Goal: Task Accomplishment & Management: Use online tool/utility

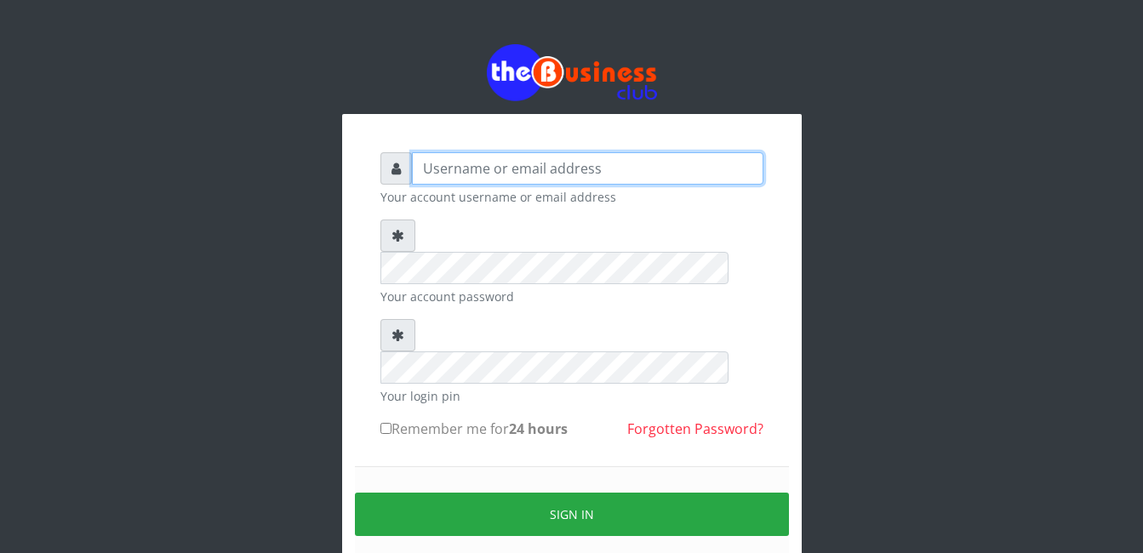
type input "Mlanga"
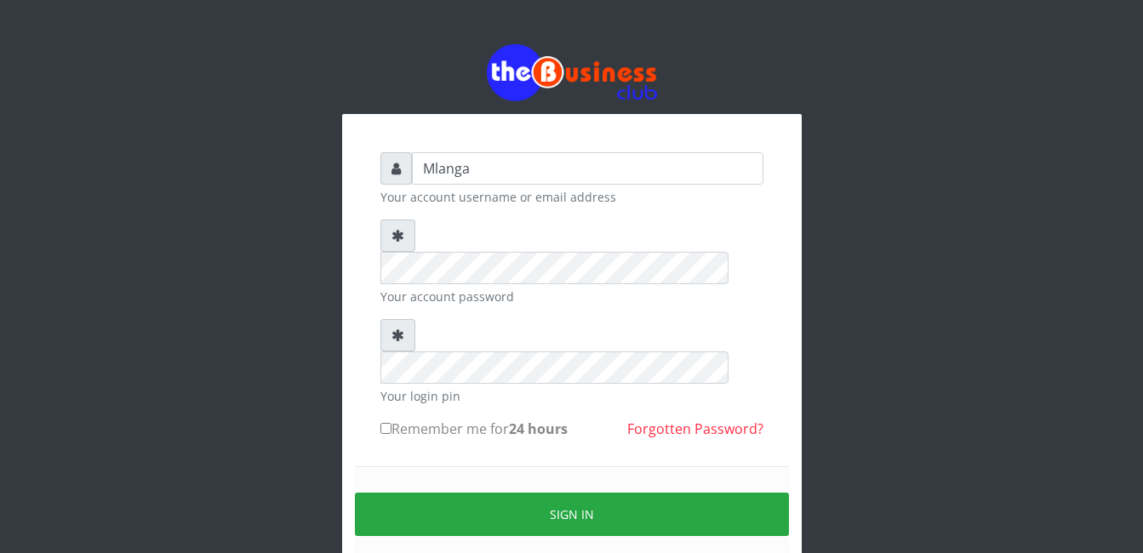
click at [295, 187] on div "Mlanga Your account username or email address Your account password Your login …" at bounding box center [572, 339] width 971 height 678
click at [145, 432] on div "Mlanga Your account username or email address Your account password Your login …" at bounding box center [572, 339] width 971 height 678
click at [193, 362] on div "Mlanga Your account username or email address Your account password Your login …" at bounding box center [572, 339] width 971 height 678
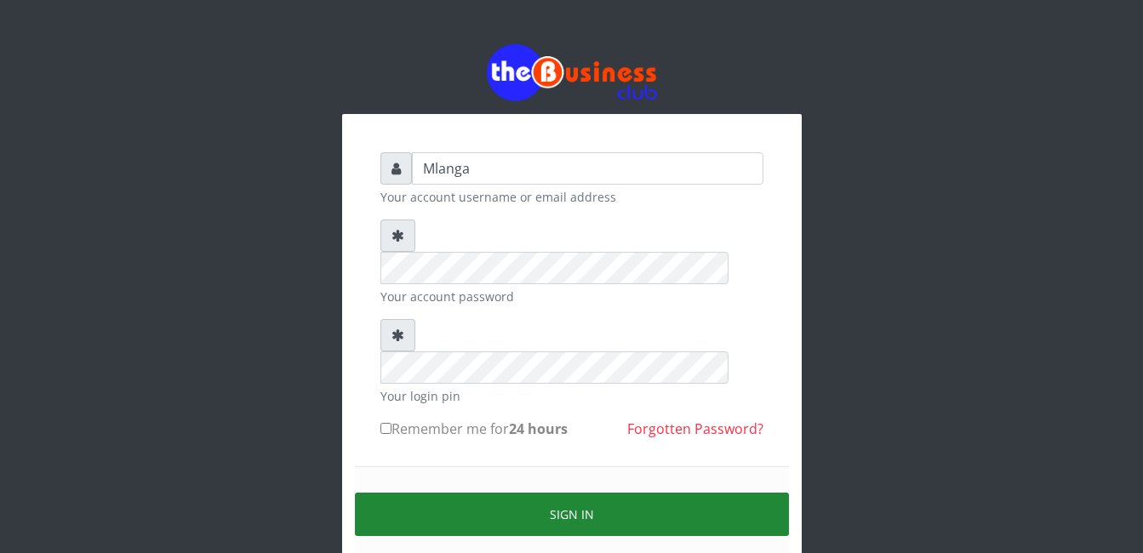
click at [640, 493] on button "Sign in" at bounding box center [572, 514] width 434 height 43
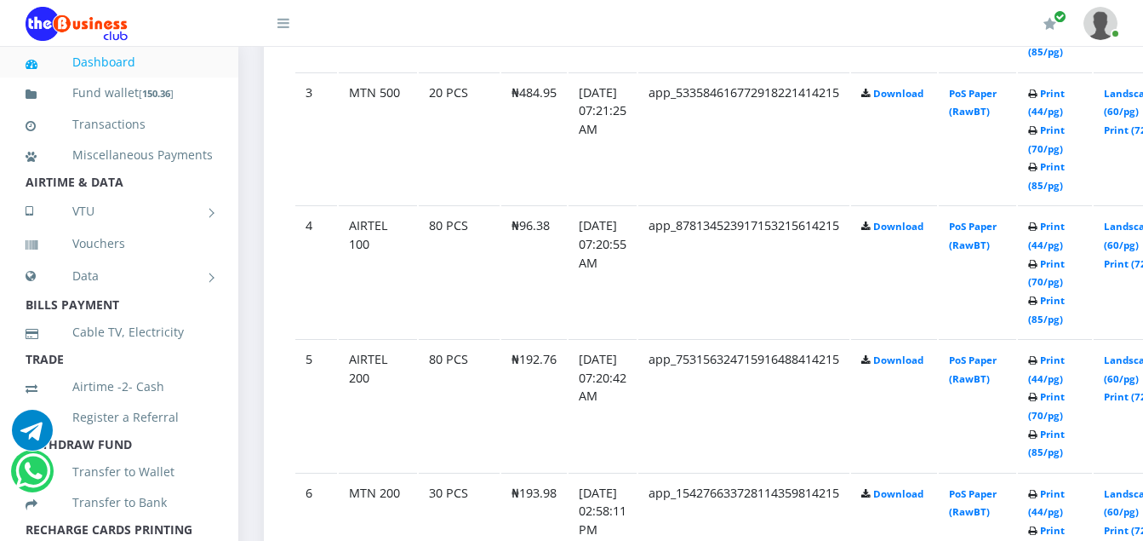
scroll to position [1260, 0]
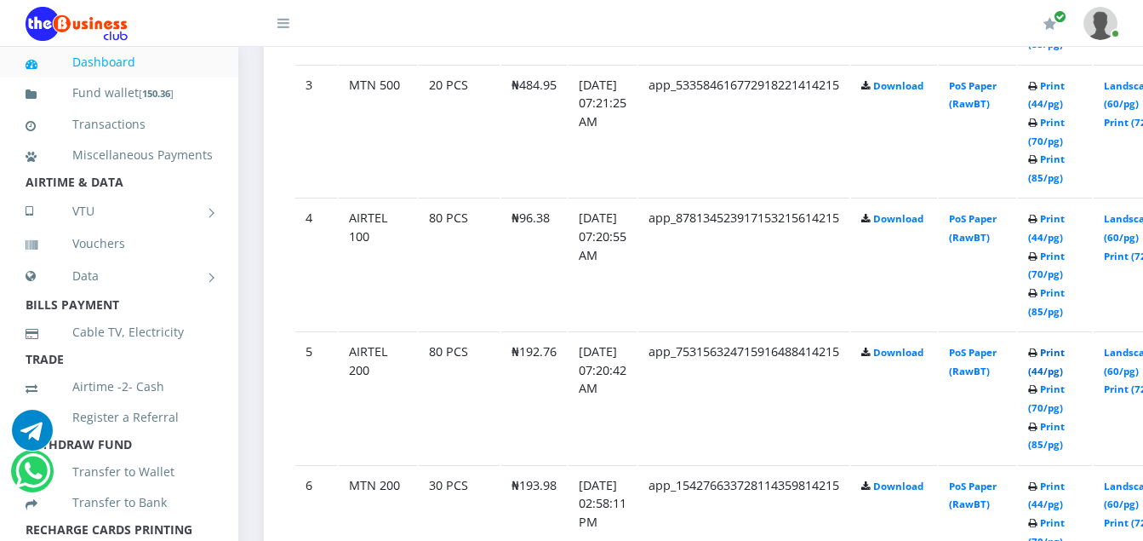
click at [1065, 355] on link "Print (44/pg)" at bounding box center [1046, 361] width 37 height 31
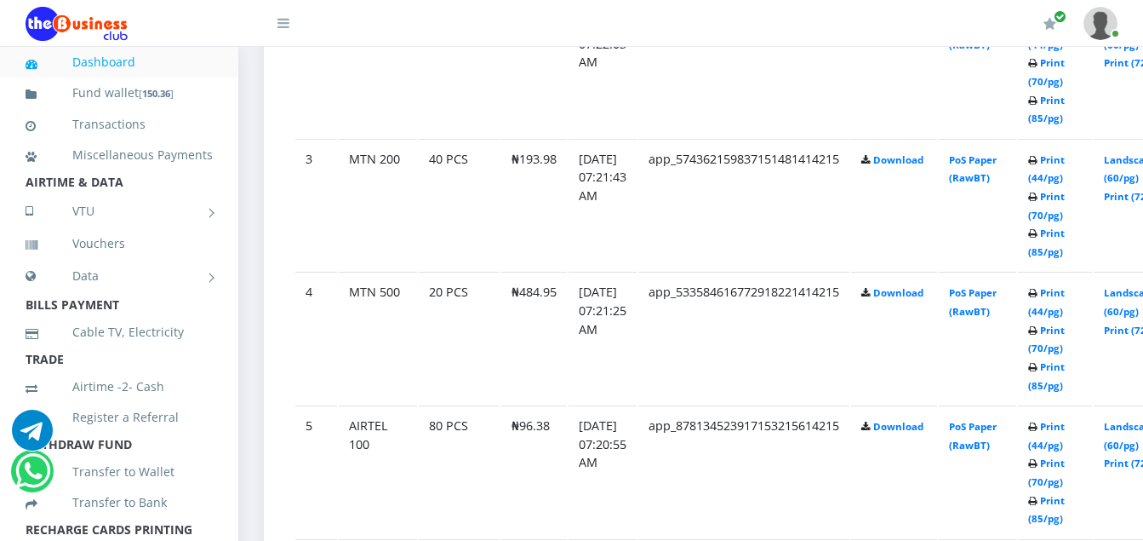
scroll to position [1260, 0]
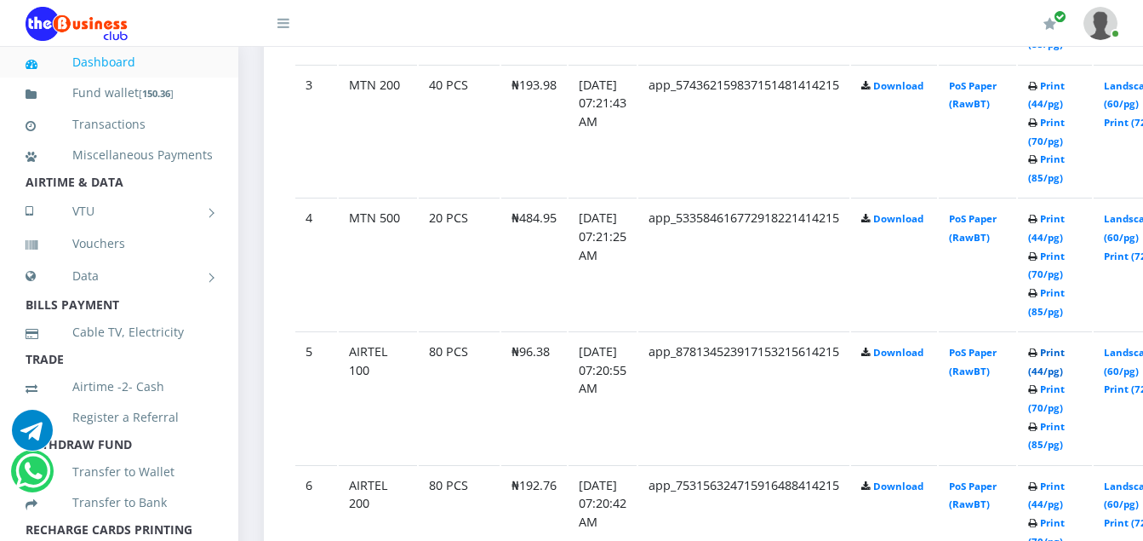
click at [1065, 355] on link "Print (44/pg)" at bounding box center [1046, 361] width 37 height 31
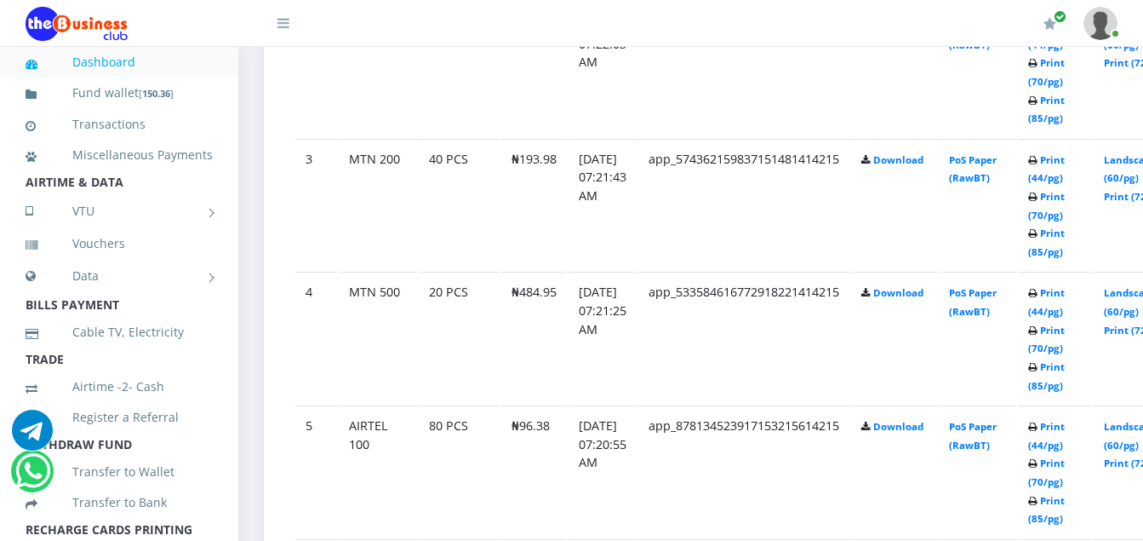
scroll to position [1260, 0]
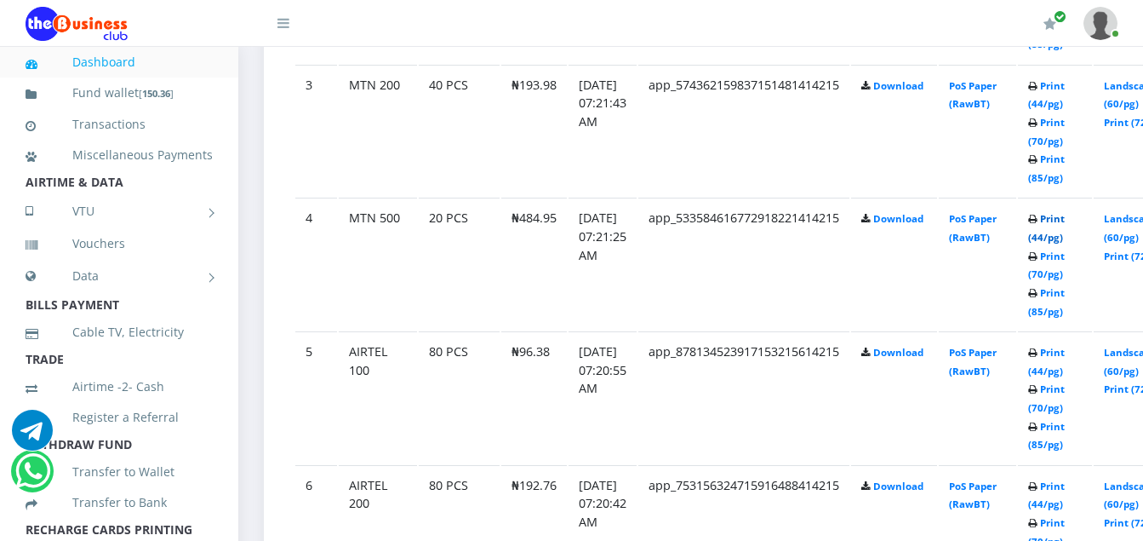
click at [1065, 220] on link "Print (44/pg)" at bounding box center [1046, 227] width 37 height 31
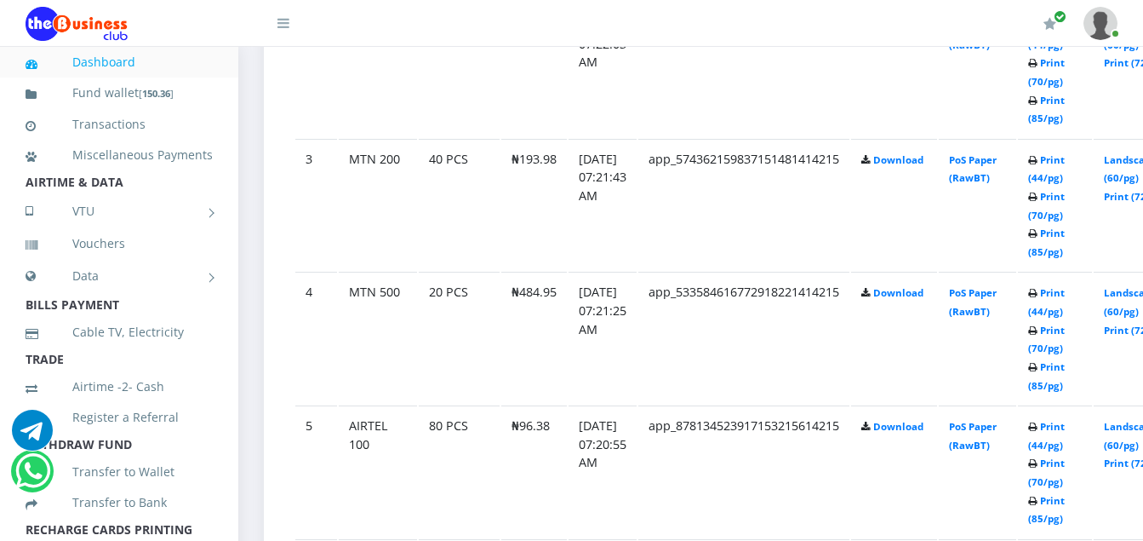
scroll to position [1260, 0]
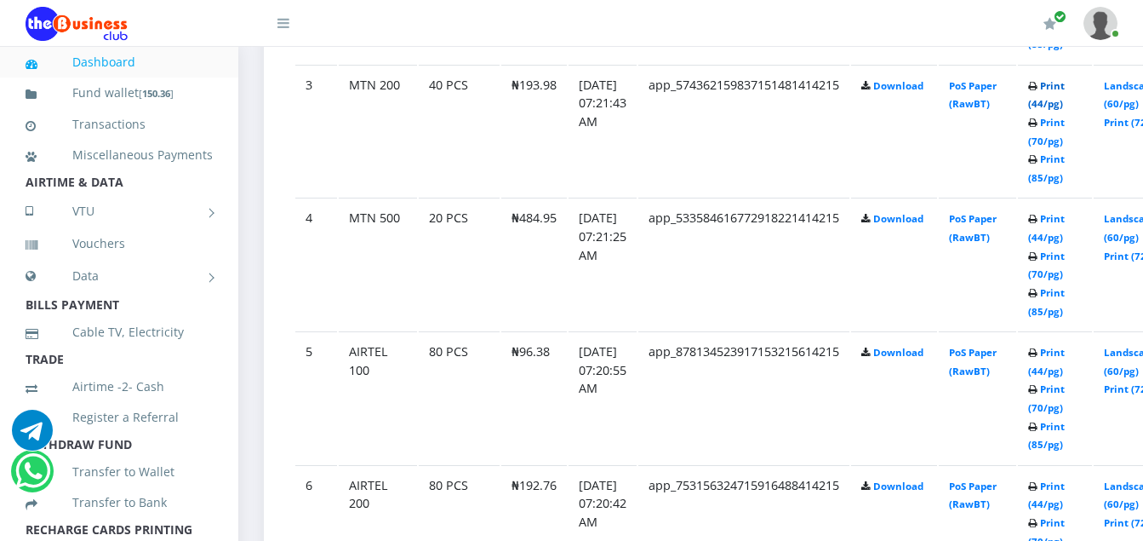
click at [1065, 91] on link "Print (44/pg)" at bounding box center [1046, 94] width 37 height 31
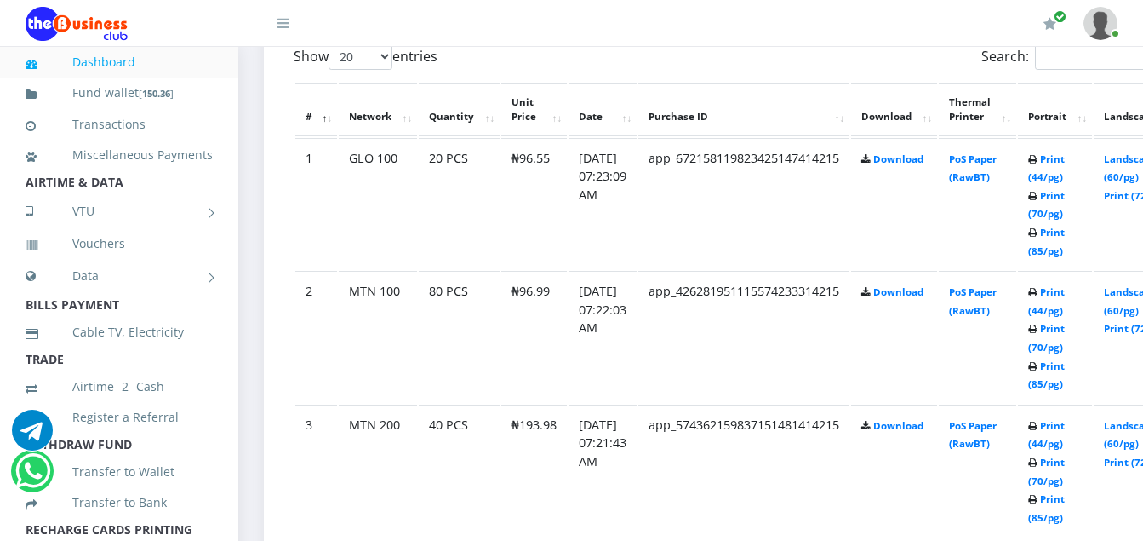
scroll to position [919, 0]
click at [1065, 293] on link "Print (44/pg)" at bounding box center [1046, 301] width 37 height 31
click at [1065, 160] on link "Print (44/pg)" at bounding box center [1046, 168] width 37 height 31
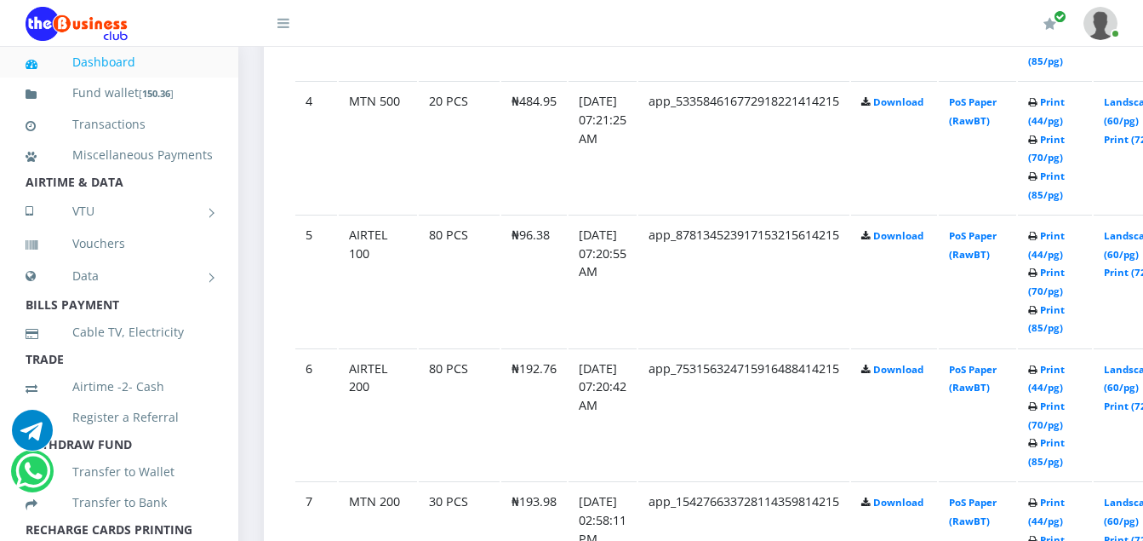
scroll to position [1396, 0]
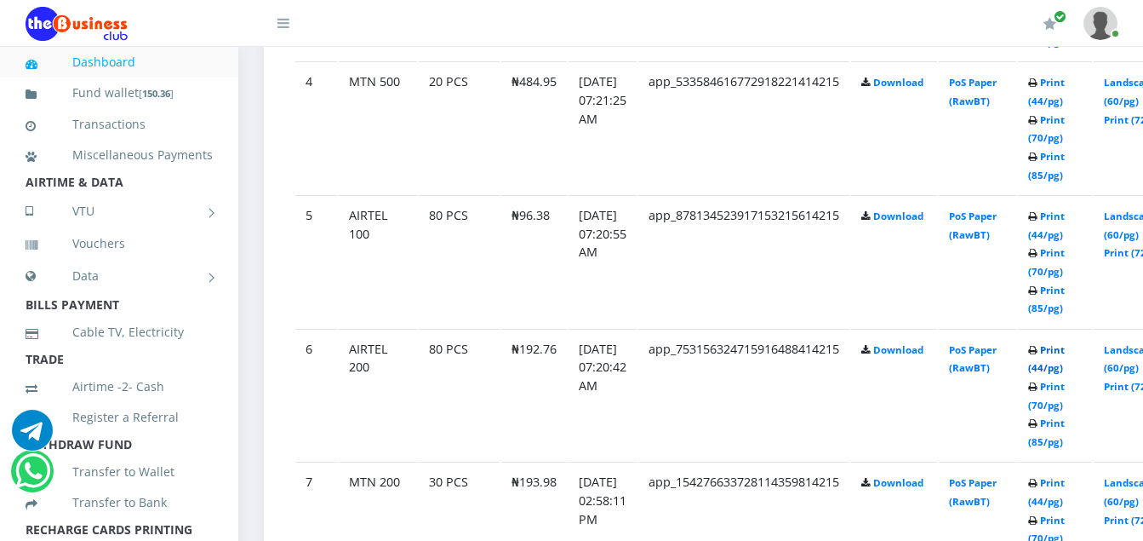
click at [1065, 350] on link "Print (44/pg)" at bounding box center [1046, 358] width 37 height 31
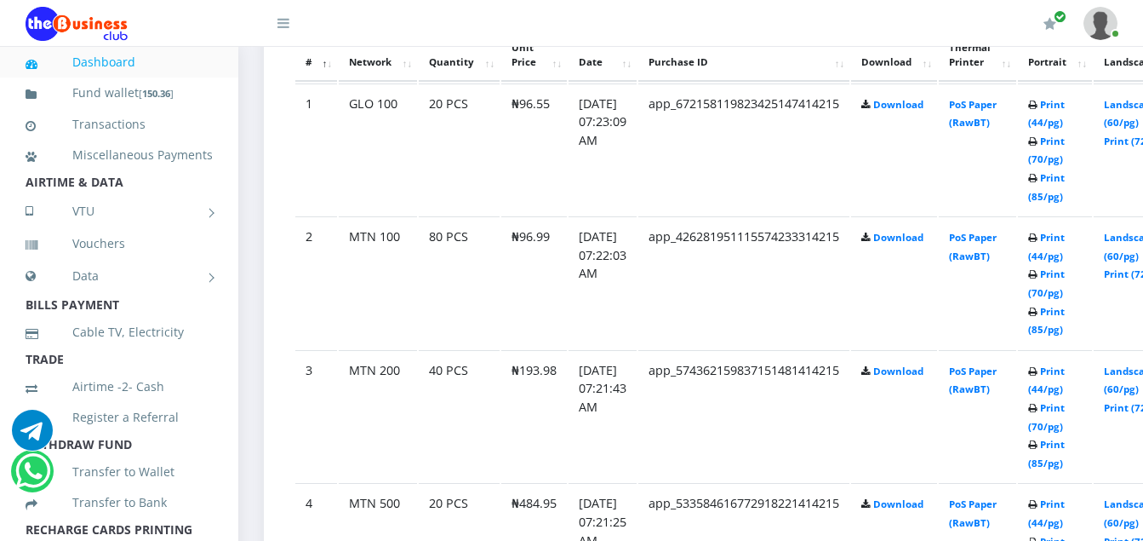
scroll to position [954, 0]
